Goal: Task Accomplishment & Management: Use online tool/utility

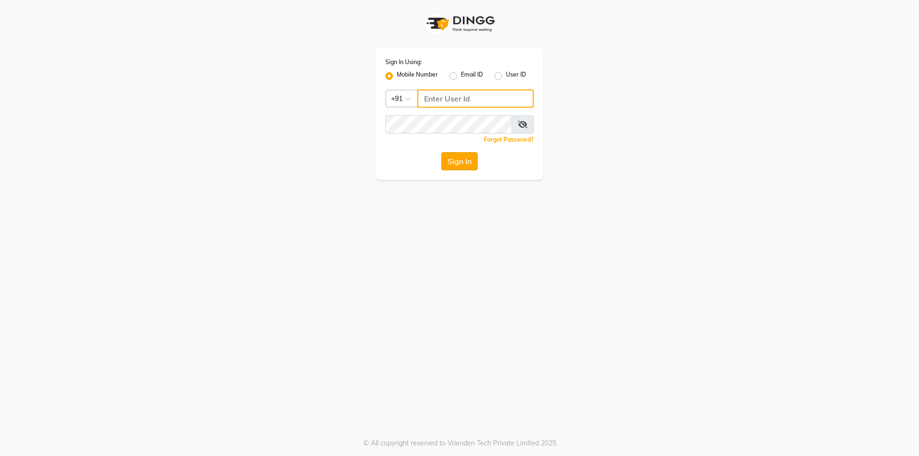
type input "8319161485"
click at [451, 166] on button "Sign In" at bounding box center [459, 161] width 36 height 18
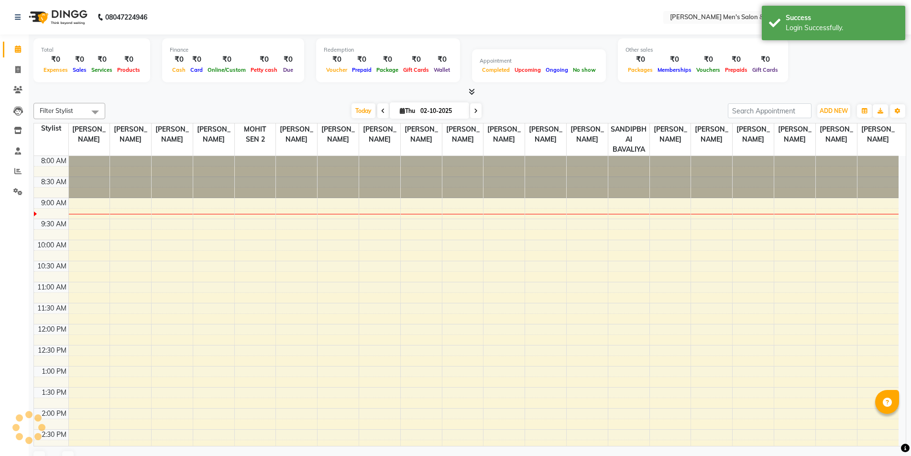
scroll to position [43, 0]
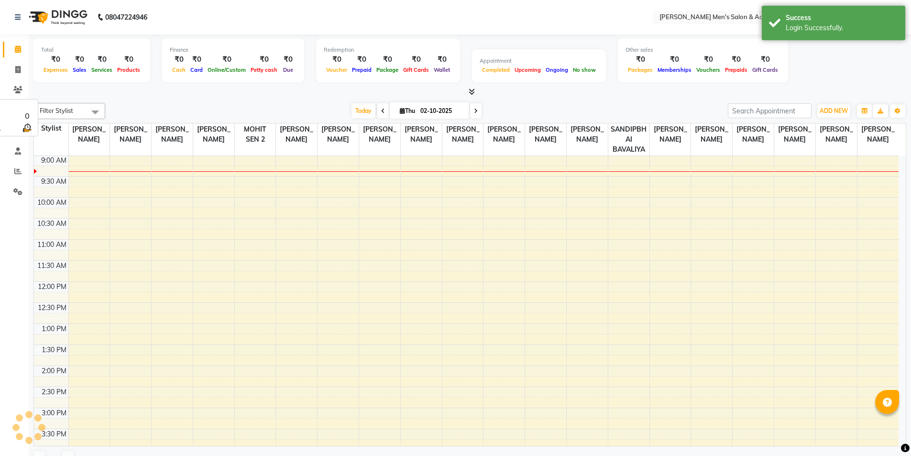
select select "en"
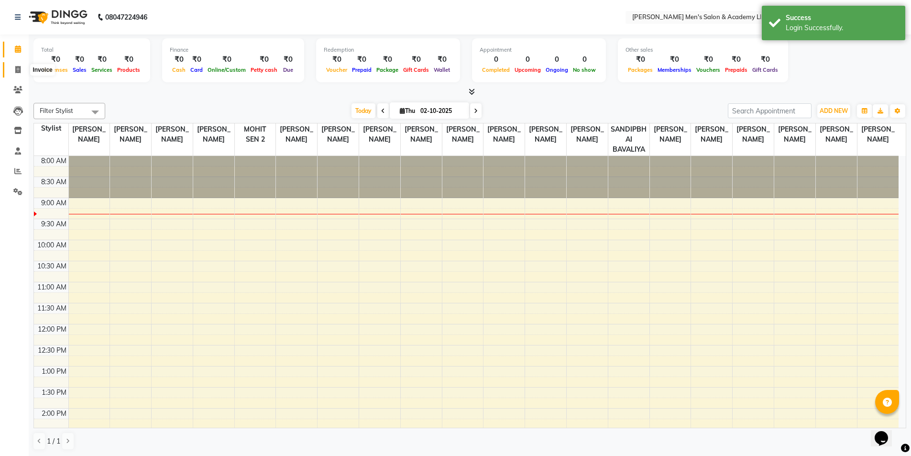
scroll to position [0, 0]
click at [15, 70] on icon at bounding box center [17, 69] width 5 height 7
select select "8248"
select select "service"
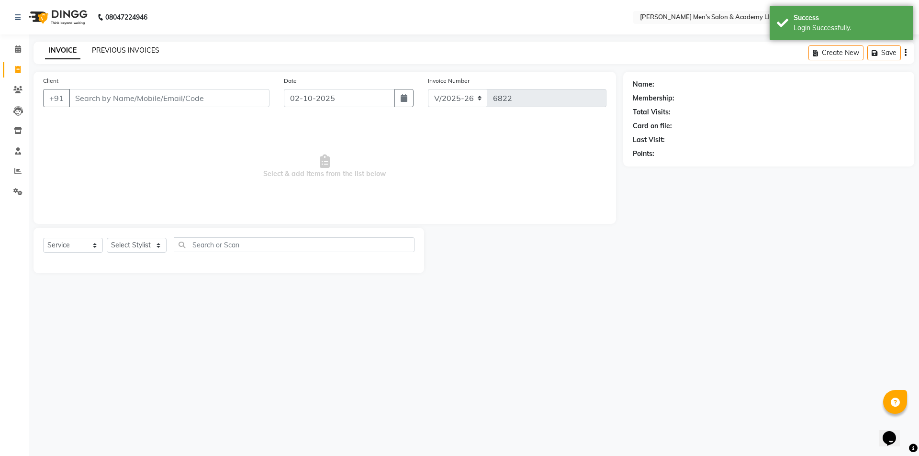
click at [119, 49] on link "PREVIOUS INVOICES" at bounding box center [125, 50] width 67 height 9
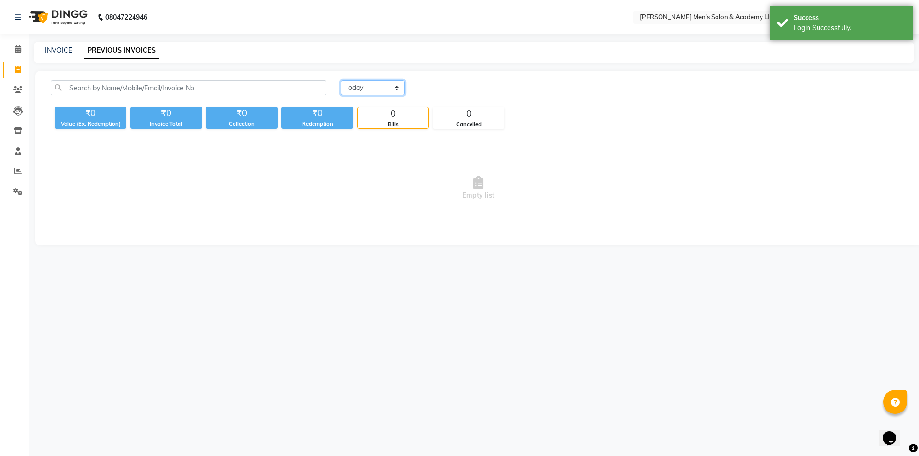
click at [365, 94] on select "[DATE] [DATE] Custom Range" at bounding box center [373, 87] width 64 height 15
select select "[DATE]"
click at [341, 80] on select "[DATE] [DATE] Custom Range" at bounding box center [373, 87] width 64 height 15
click at [370, 113] on div "0" at bounding box center [392, 113] width 71 height 13
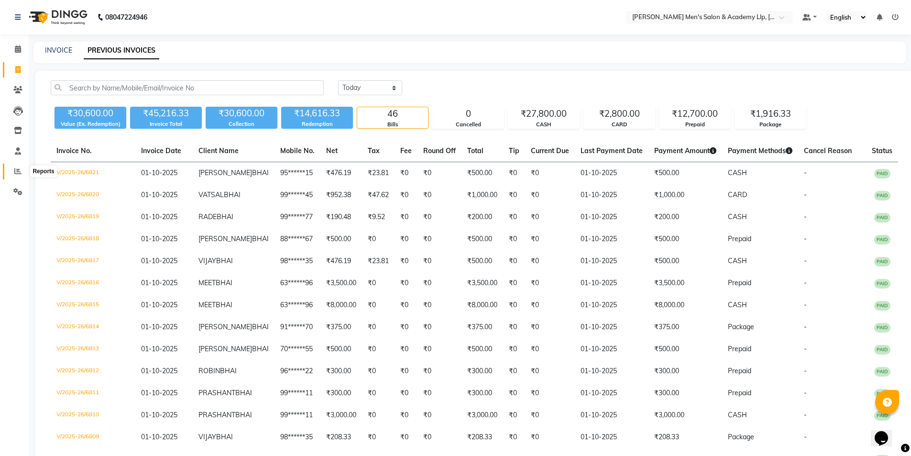
click at [20, 172] on icon at bounding box center [17, 170] width 7 height 7
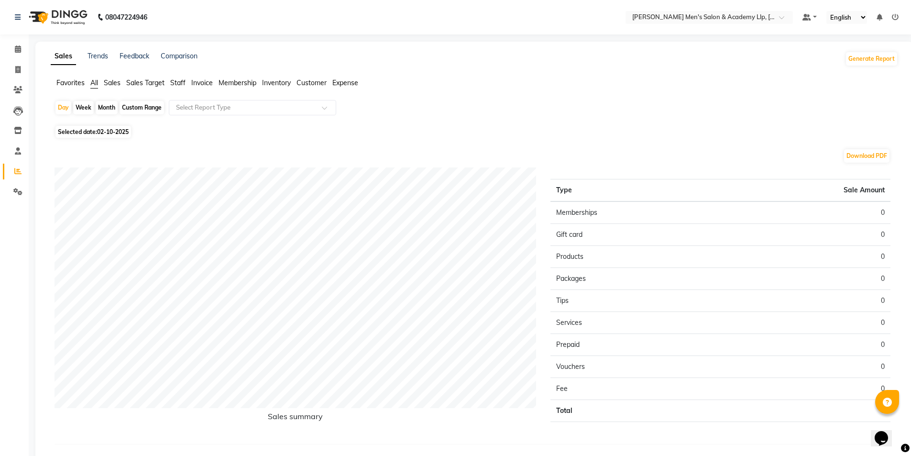
click at [107, 130] on span "02-10-2025" at bounding box center [113, 131] width 32 height 7
select select "10"
select select "2025"
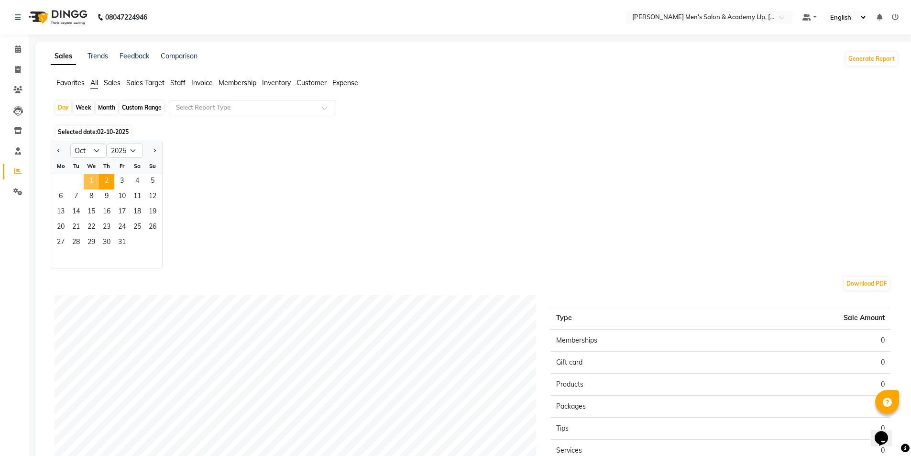
click at [94, 178] on span "1" at bounding box center [91, 181] width 15 height 15
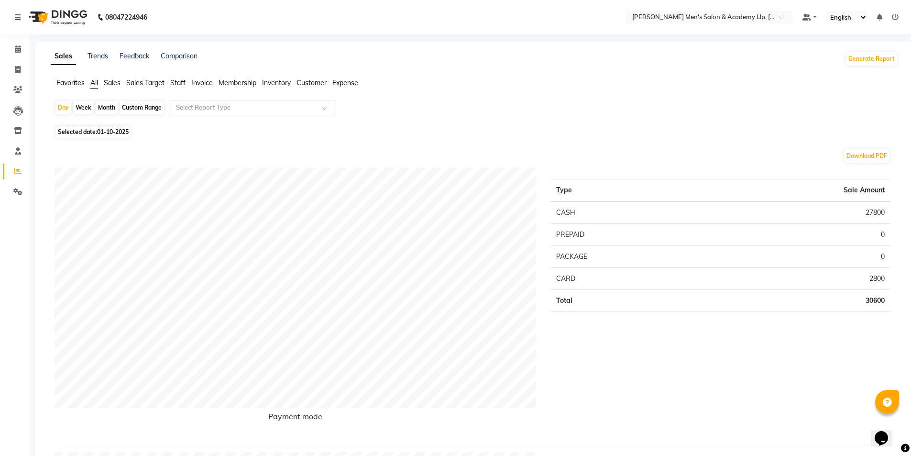
click at [182, 83] on span "Staff" at bounding box center [177, 82] width 15 height 9
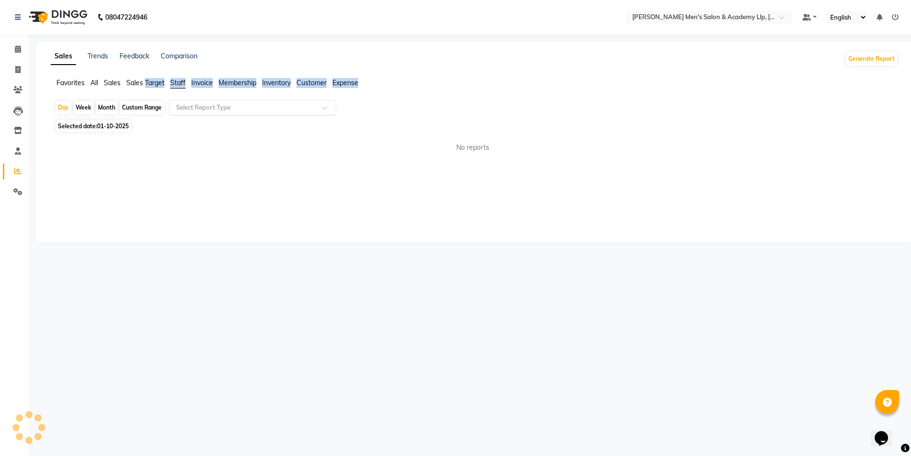
click at [189, 113] on div "Select Report Type" at bounding box center [252, 107] width 167 height 15
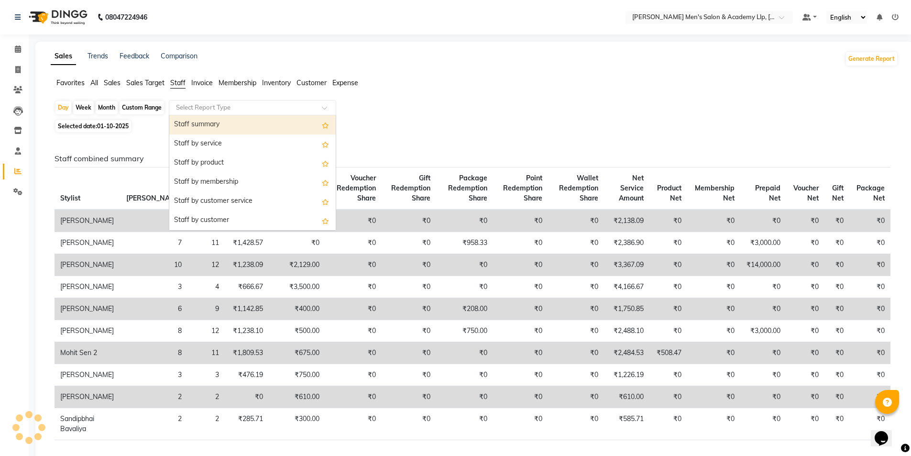
click at [189, 122] on div "Staff summary" at bounding box center [252, 124] width 167 height 19
select select "full_report"
select select "csv"
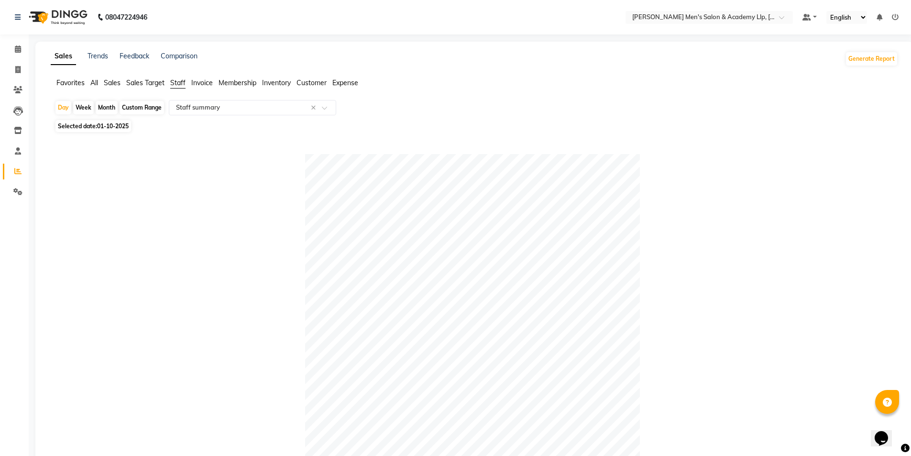
click at [100, 84] on ul "Favorites All Sales Sales Target Staff Invoice Membership Inventory Customer Ex…" at bounding box center [475, 83] width 848 height 11
click at [94, 83] on span "All" at bounding box center [94, 82] width 8 height 9
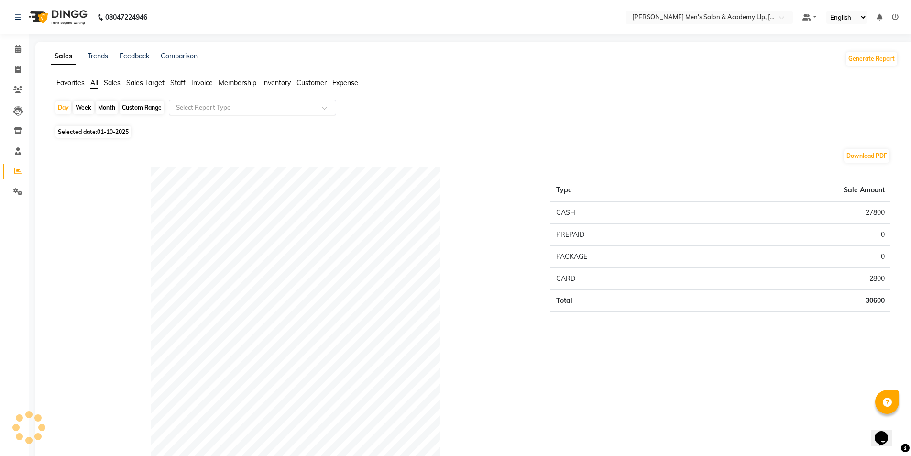
click at [194, 111] on input "text" at bounding box center [243, 108] width 138 height 10
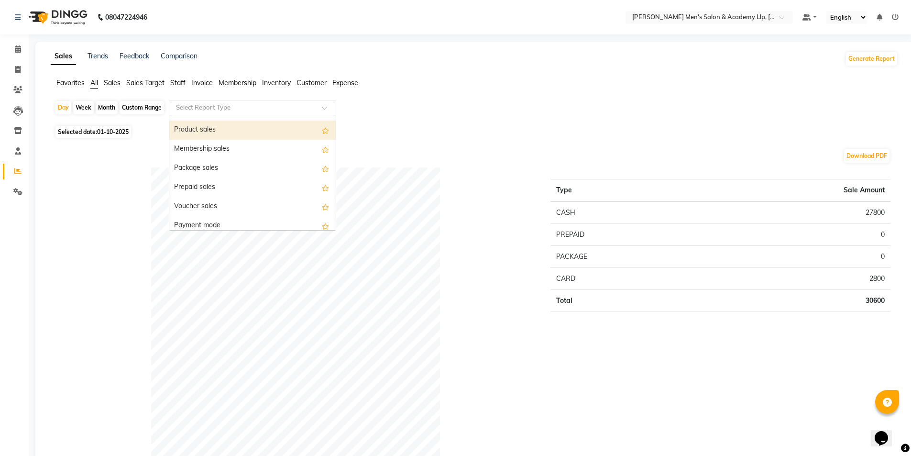
scroll to position [96, 0]
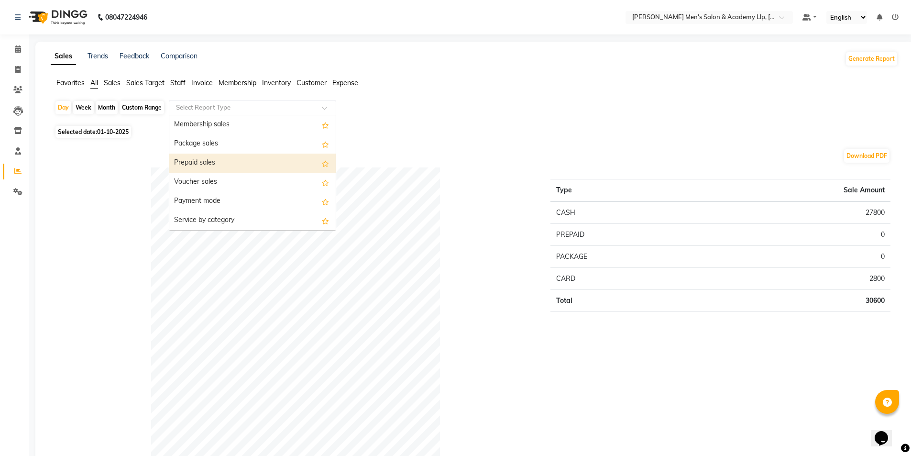
click at [205, 171] on div "Prepaid sales" at bounding box center [252, 163] width 167 height 19
select select "full_report"
select select "csv"
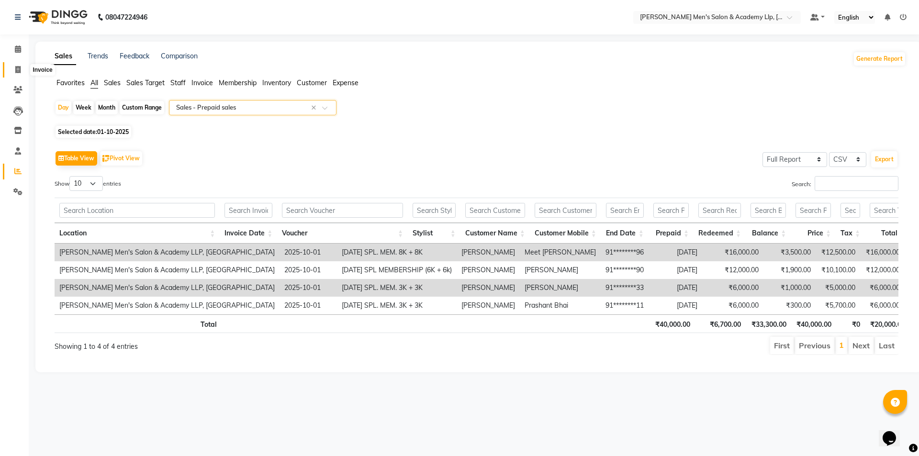
click at [17, 73] on icon at bounding box center [17, 69] width 5 height 7
select select "service"
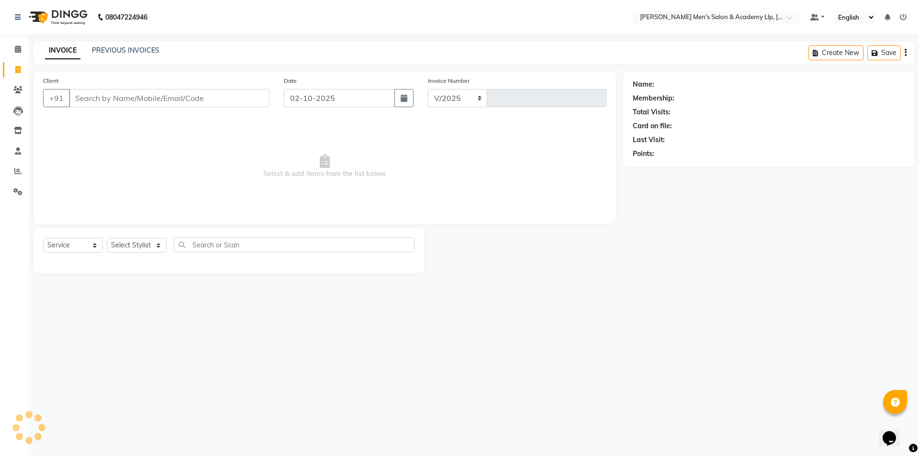
select select "8248"
type input "6822"
click at [18, 61] on li "Invoice" at bounding box center [14, 70] width 29 height 21
click at [19, 53] on span at bounding box center [18, 49] width 17 height 11
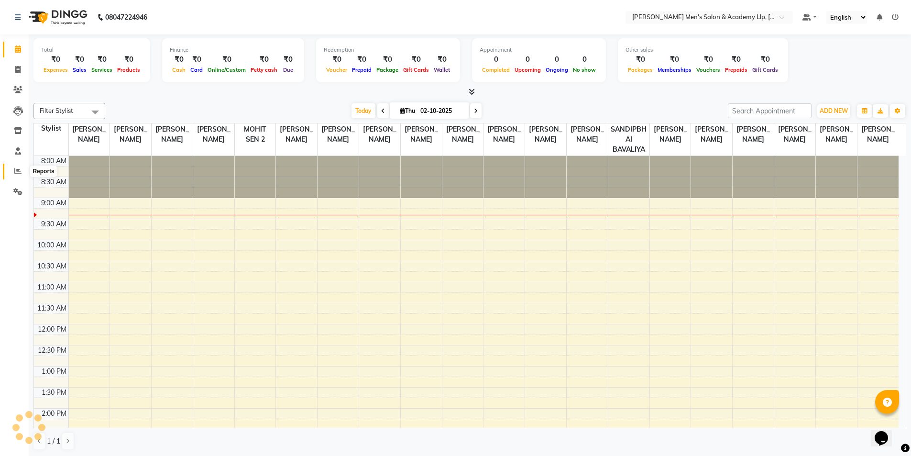
click at [18, 173] on icon at bounding box center [17, 170] width 7 height 7
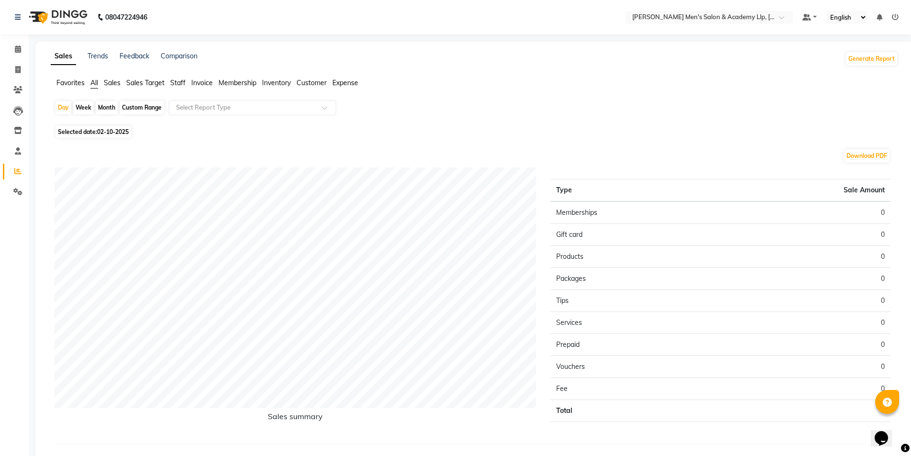
click at [104, 134] on span "02-10-2025" at bounding box center [113, 131] width 32 height 7
select select "10"
select select "2025"
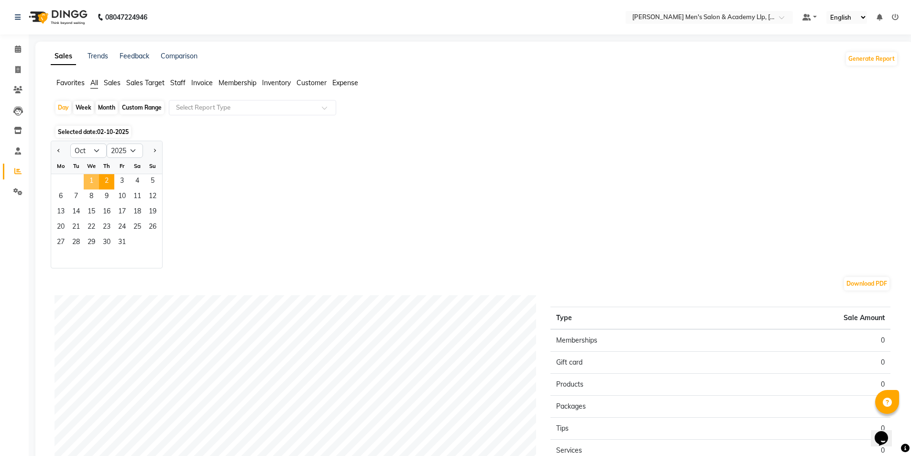
drag, startPoint x: 89, startPoint y: 177, endPoint x: 94, endPoint y: 173, distance: 7.2
click at [89, 177] on span "1" at bounding box center [91, 181] width 15 height 15
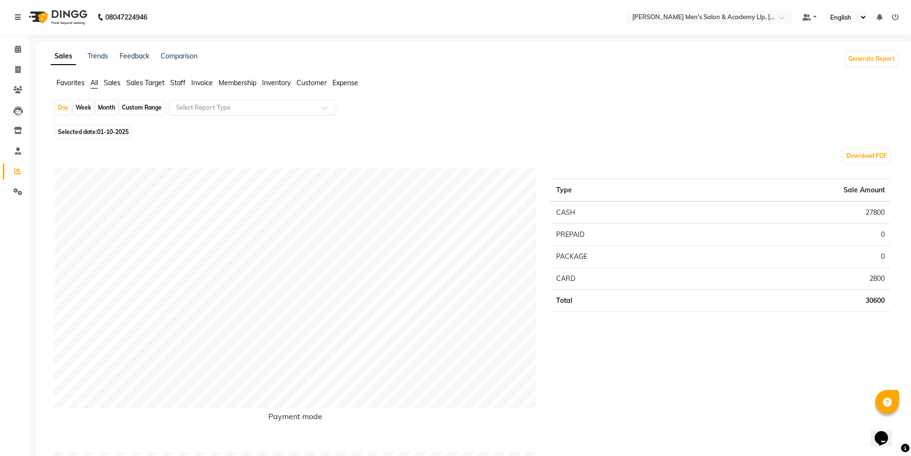
click at [188, 112] on div "Select Report Type" at bounding box center [252, 107] width 167 height 15
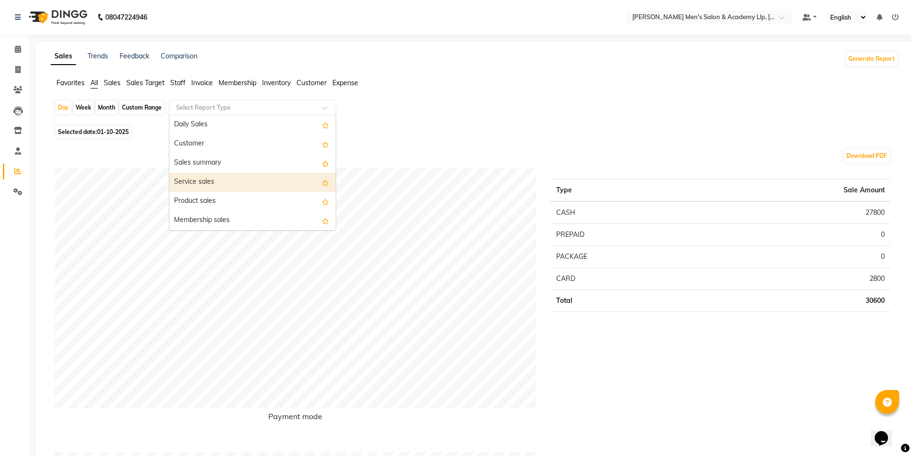
click at [208, 177] on div "Service sales" at bounding box center [252, 182] width 167 height 19
select select "full_report"
select select "csv"
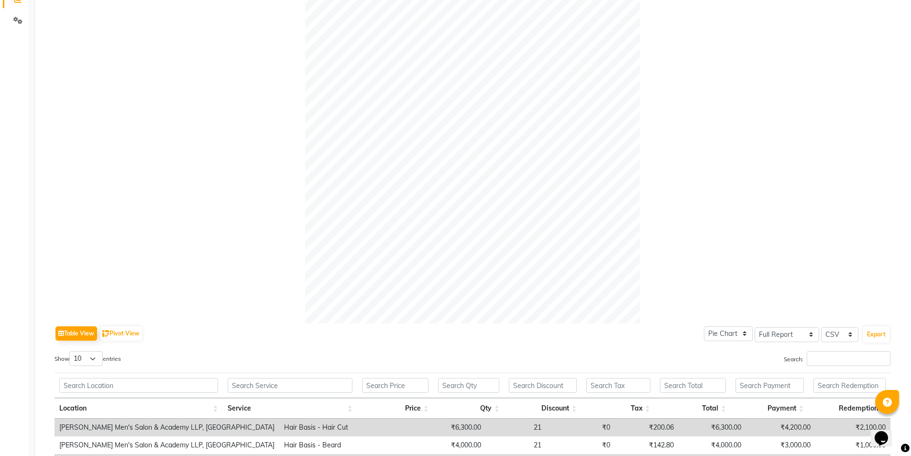
scroll to position [287, 0]
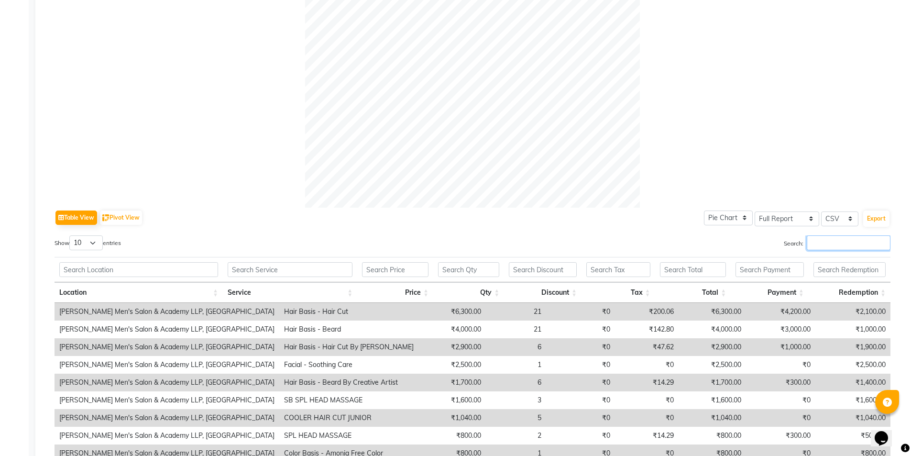
click at [837, 246] on input "Search:" at bounding box center [849, 242] width 84 height 15
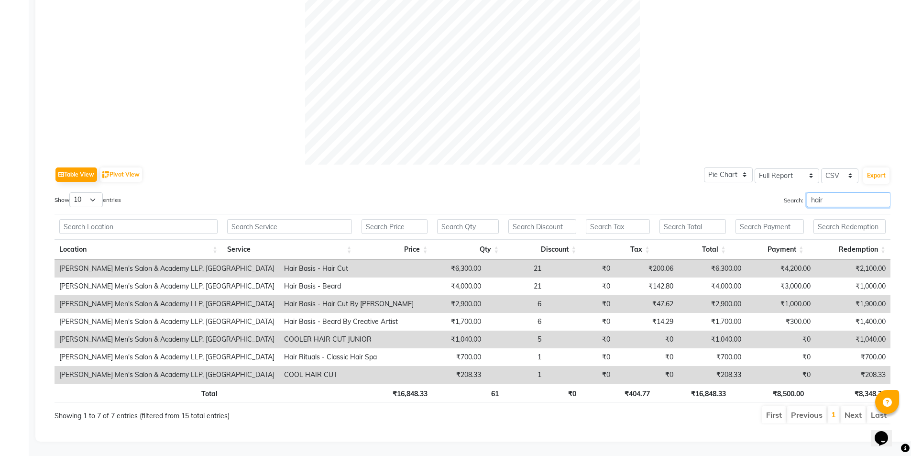
scroll to position [337, 0]
type input "h"
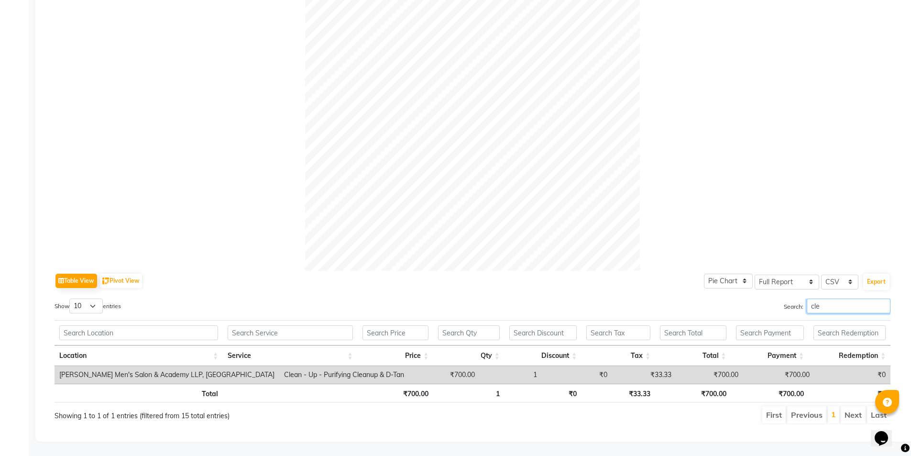
scroll to position [231, 0]
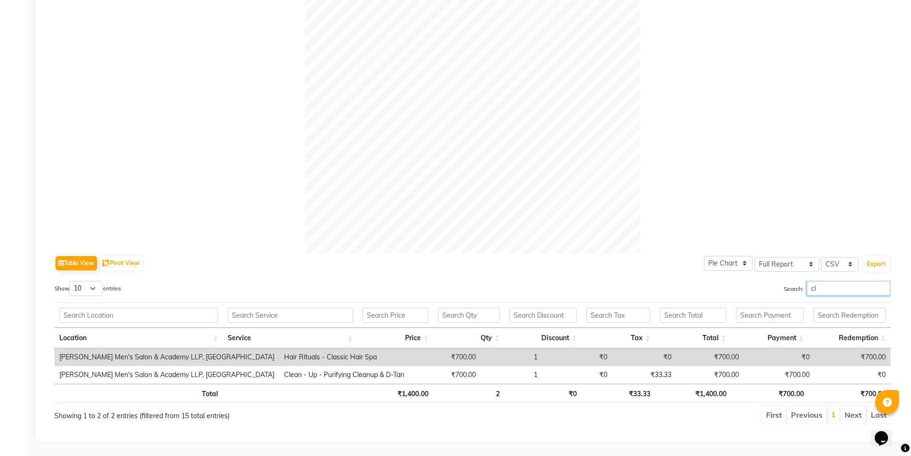
type input "c"
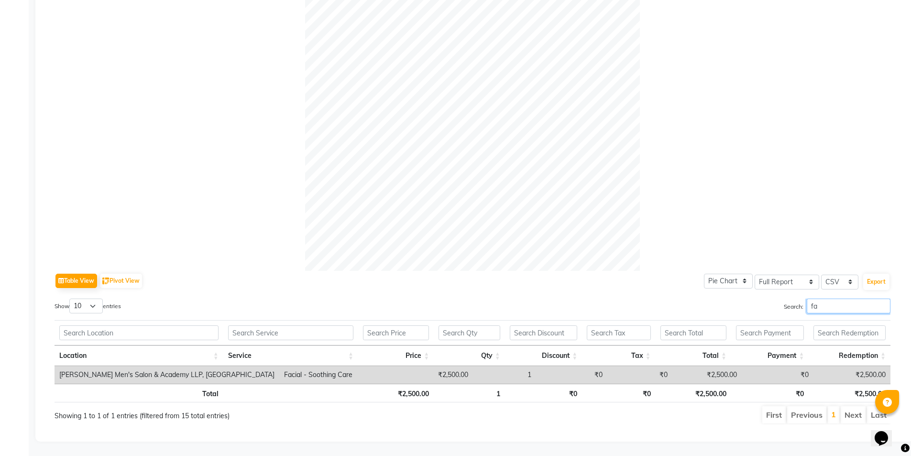
type input "f"
type input "c"
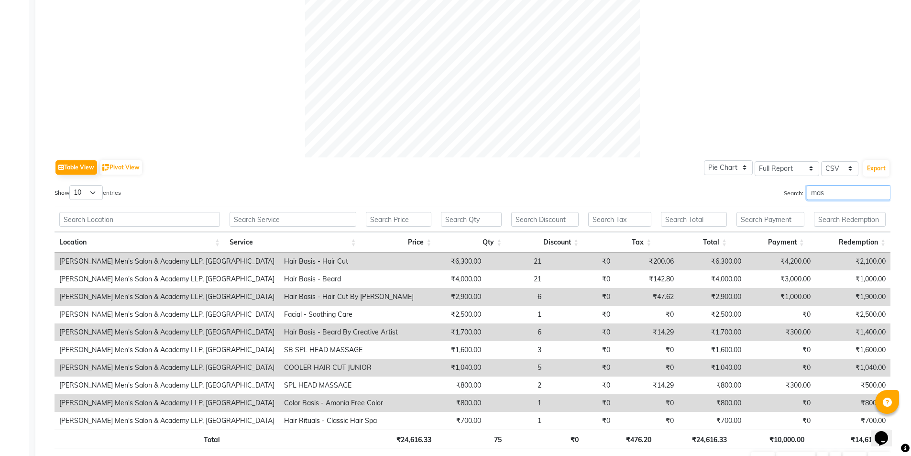
scroll to position [249, 0]
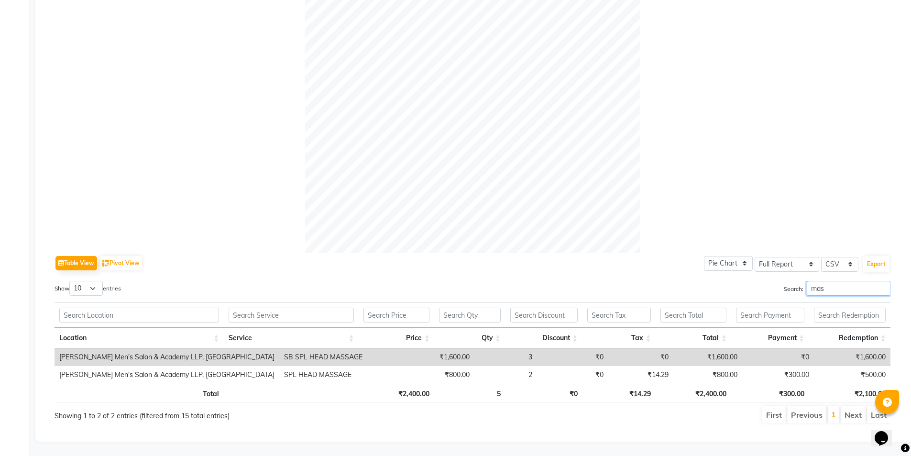
type input "mas"
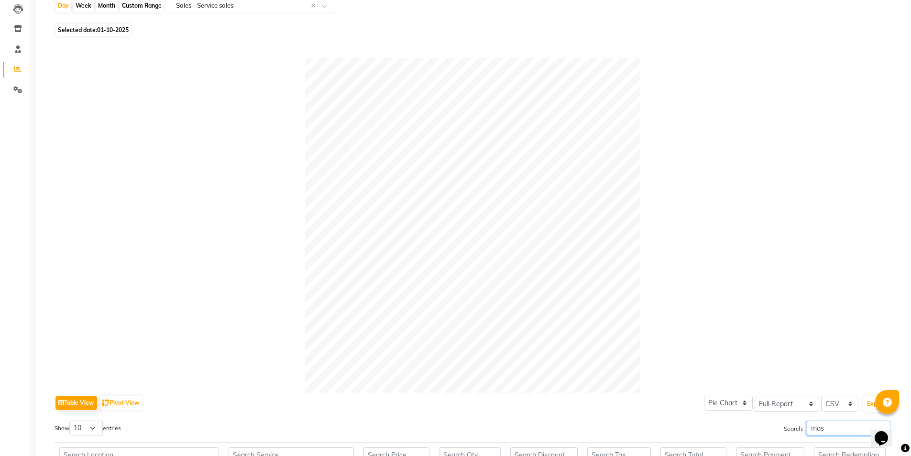
scroll to position [0, 0]
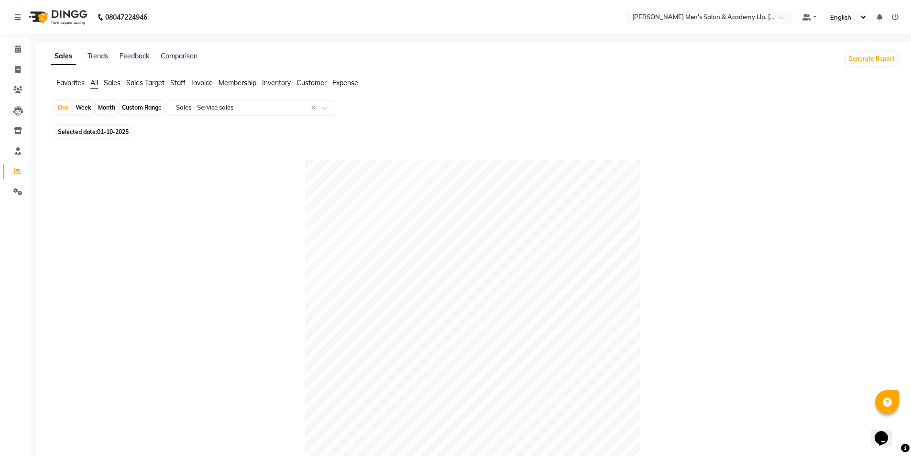
click at [186, 110] on input "text" at bounding box center [243, 108] width 138 height 10
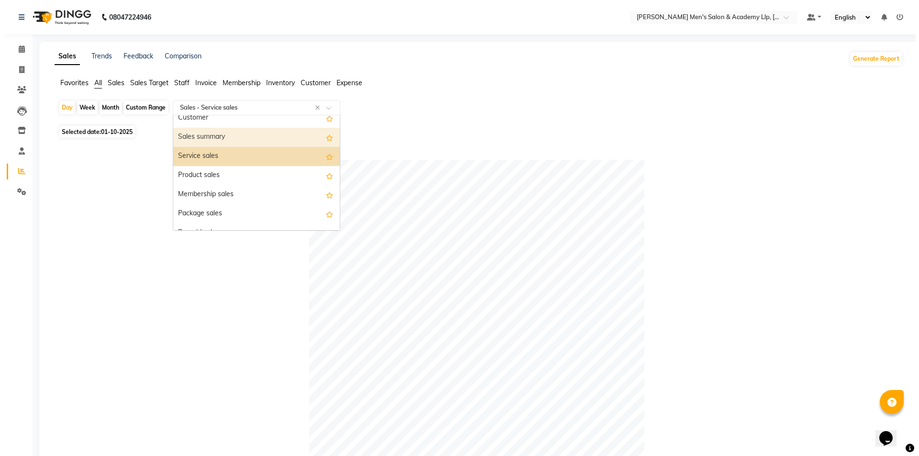
scroll to position [48, 0]
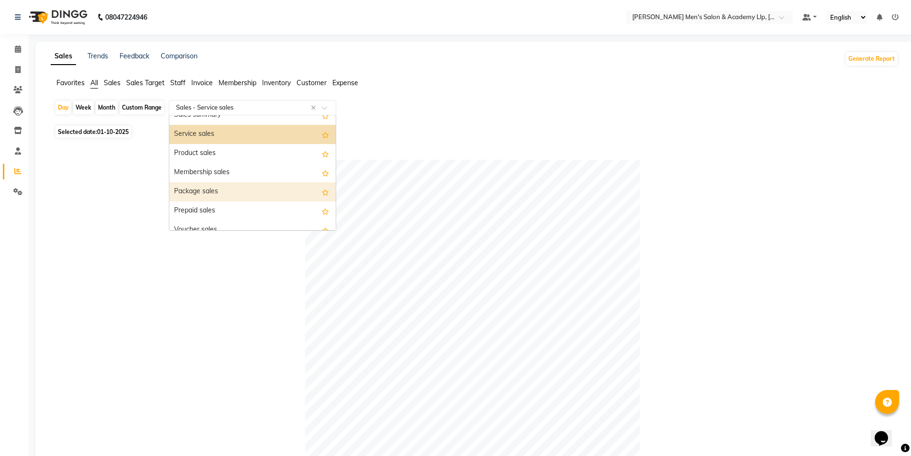
click at [209, 189] on div "Package sales" at bounding box center [252, 191] width 167 height 19
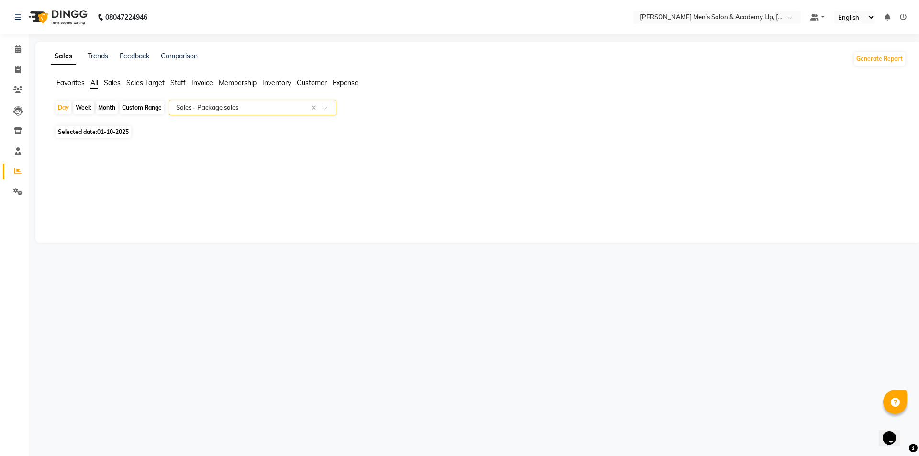
click at [187, 111] on input "text" at bounding box center [243, 108] width 138 height 10
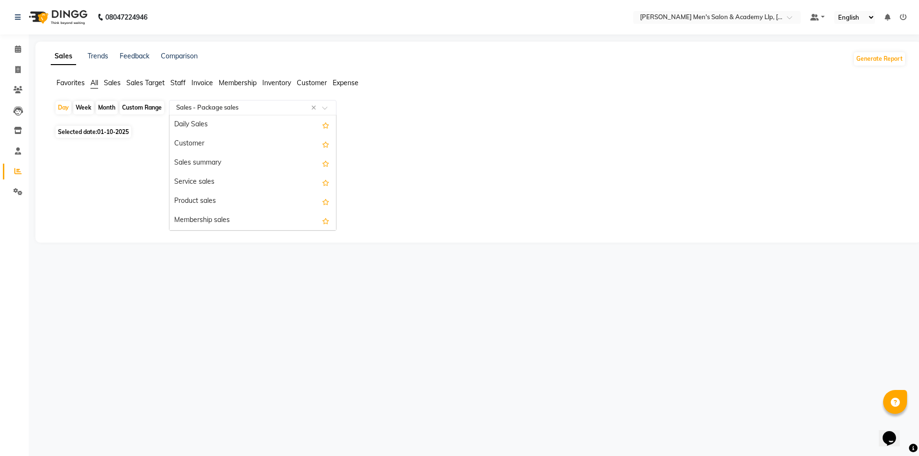
scroll to position [115, 0]
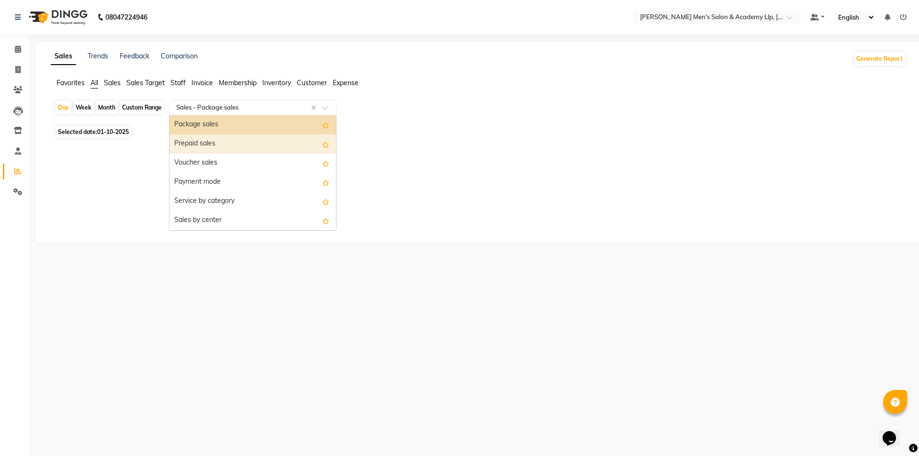
click at [195, 145] on div "Prepaid sales" at bounding box center [252, 143] width 167 height 19
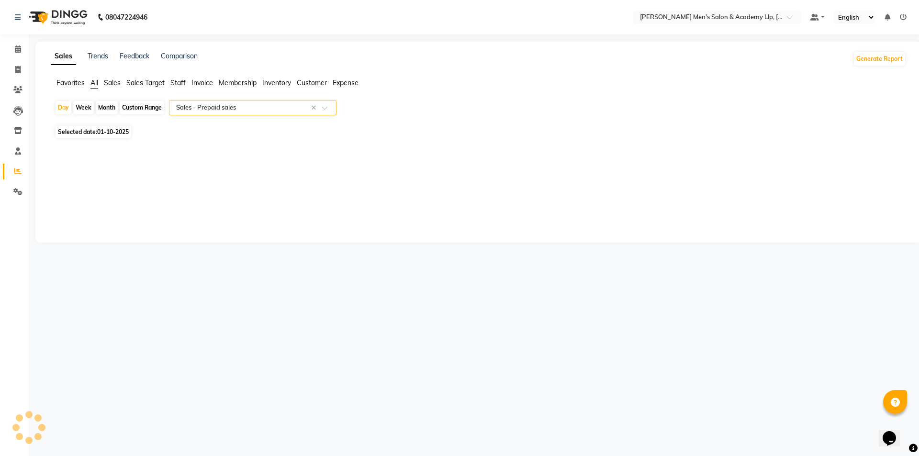
select select "full_report"
select select "csv"
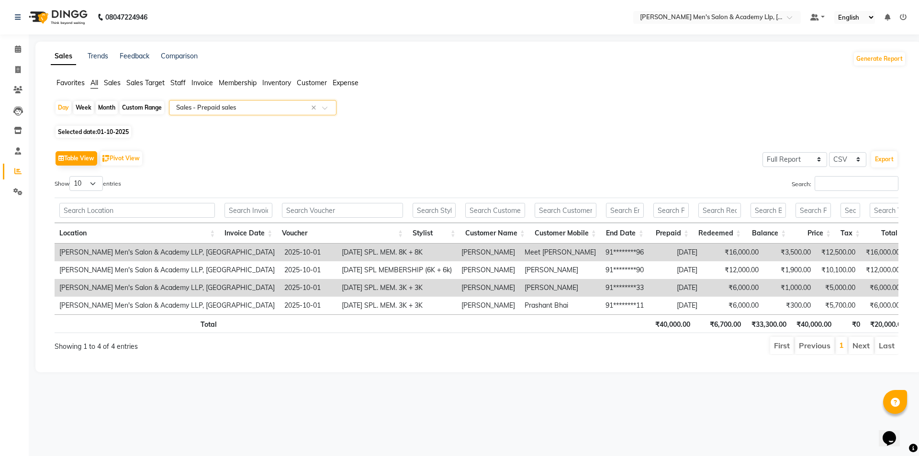
scroll to position [0, 11]
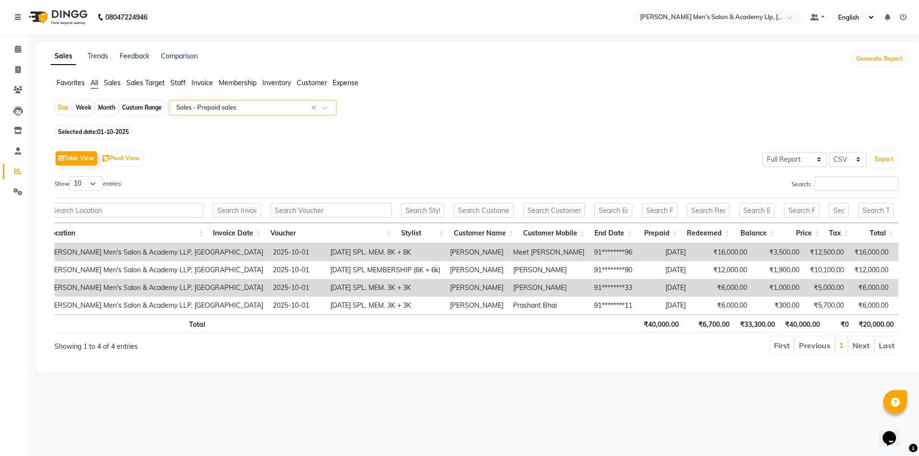
click at [207, 108] on input "text" at bounding box center [243, 108] width 138 height 10
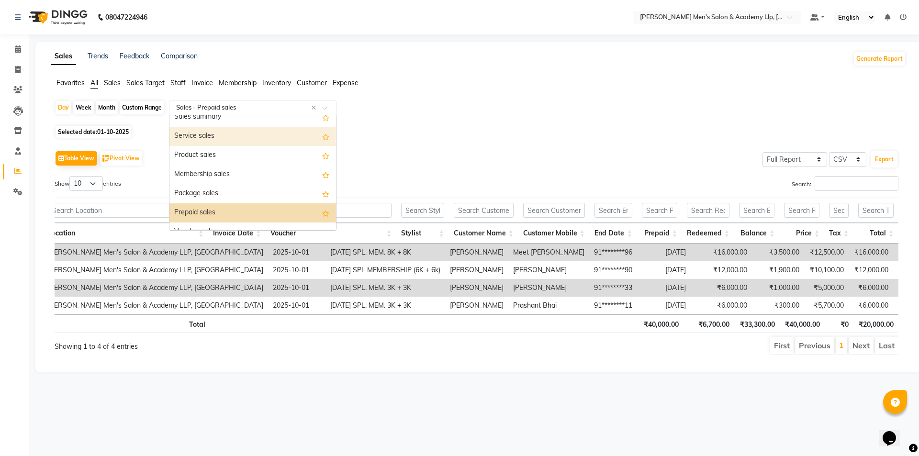
scroll to position [0, 0]
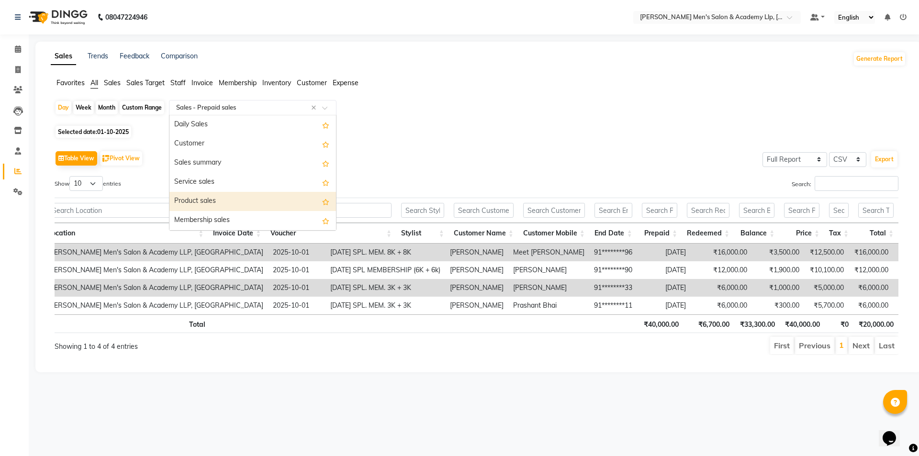
click at [205, 198] on div "Product sales" at bounding box center [252, 201] width 167 height 19
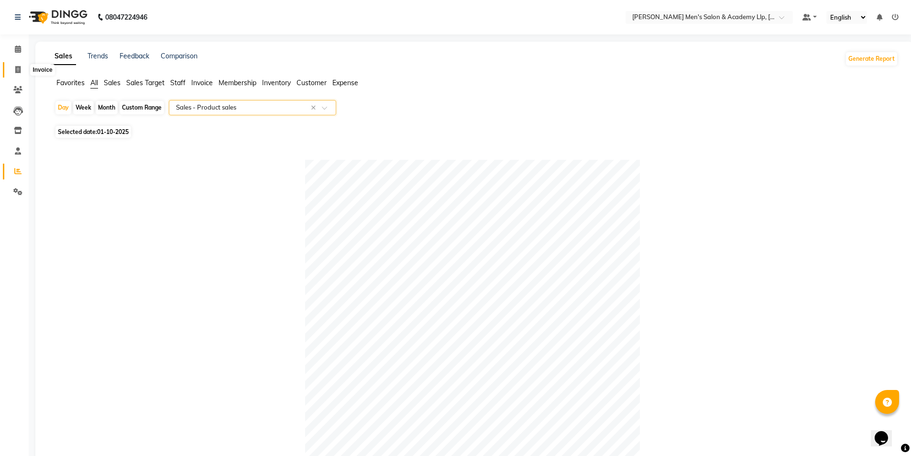
click at [16, 71] on icon at bounding box center [17, 69] width 5 height 7
select select "service"
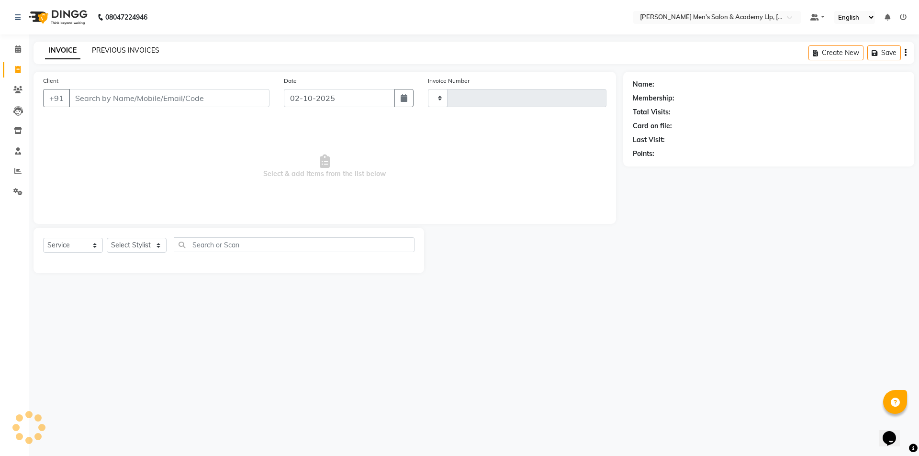
type input "6822"
select select "8248"
click at [116, 50] on link "PREVIOUS INVOICES" at bounding box center [125, 50] width 67 height 9
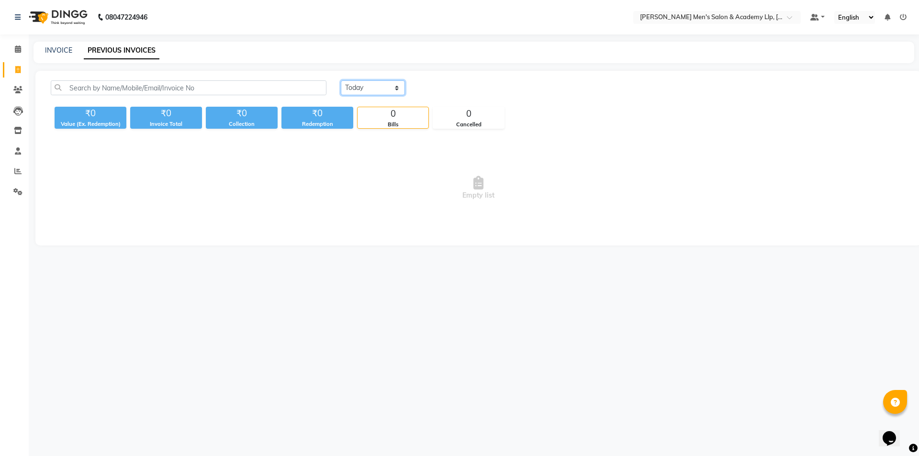
click at [359, 91] on select "[DATE] [DATE] Custom Range" at bounding box center [373, 87] width 64 height 15
click at [362, 92] on select "[DATE] [DATE] Custom Range" at bounding box center [373, 87] width 64 height 15
select select "[DATE]"
click at [341, 80] on select "[DATE] [DATE] Custom Range" at bounding box center [373, 87] width 64 height 15
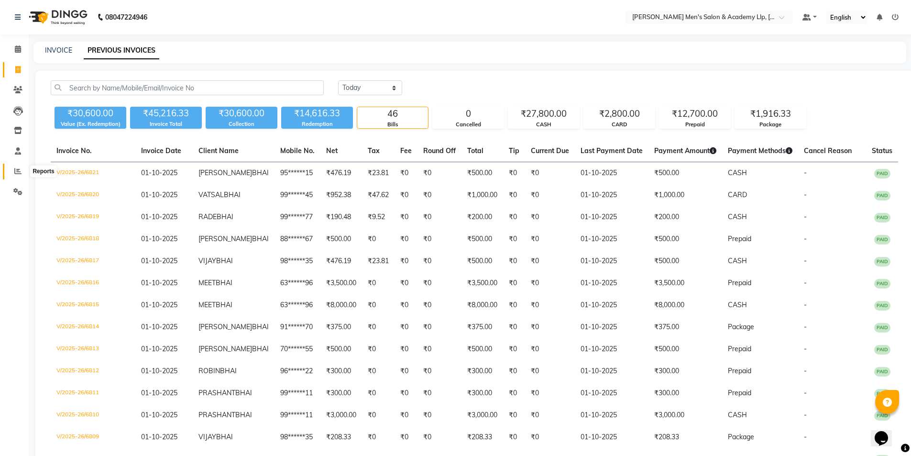
click at [14, 171] on span at bounding box center [18, 171] width 17 height 11
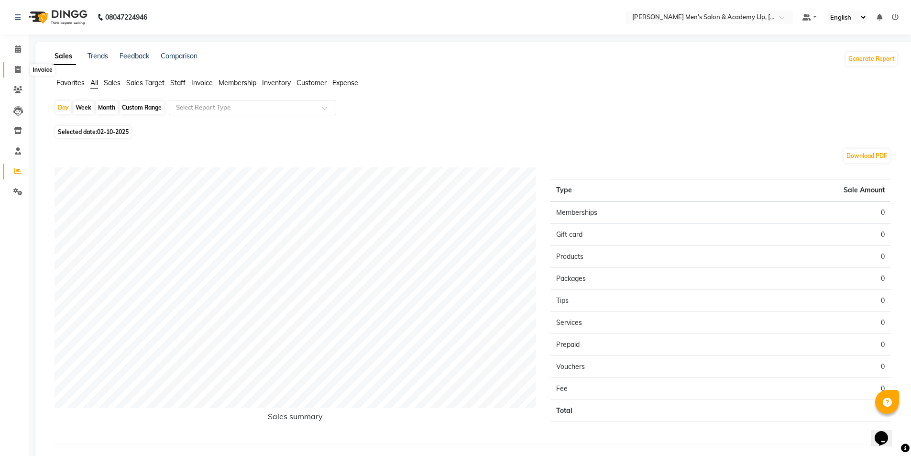
click at [14, 73] on span at bounding box center [18, 70] width 17 height 11
select select "service"
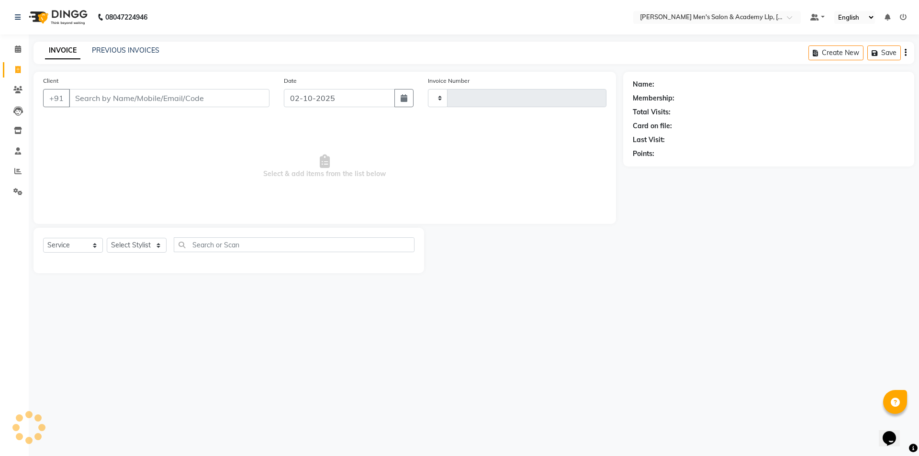
type input "6822"
select select "8248"
